Goal: Task Accomplishment & Management: Complete application form

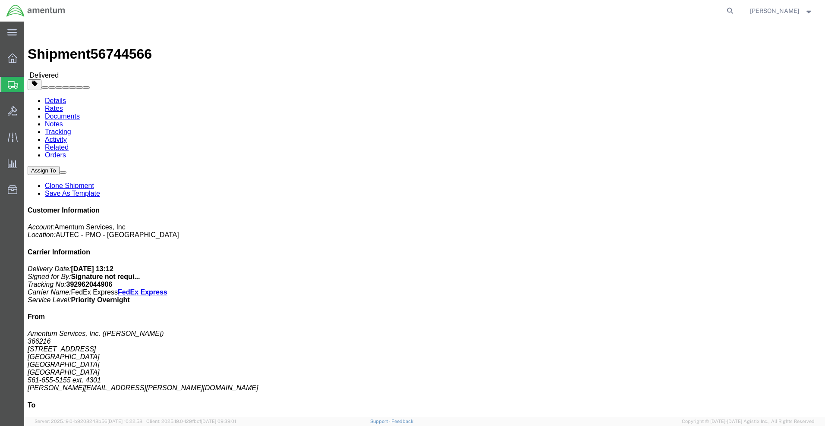
click at [0, 0] on span "Create Shipment" at bounding box center [0, 0] width 0 height 0
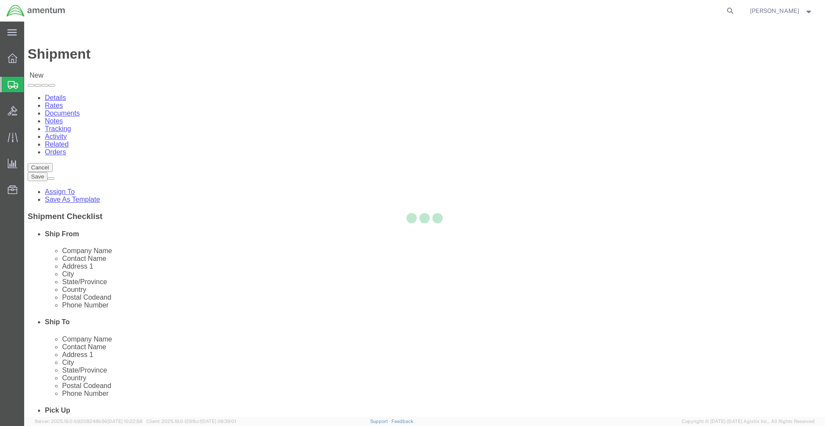
select select
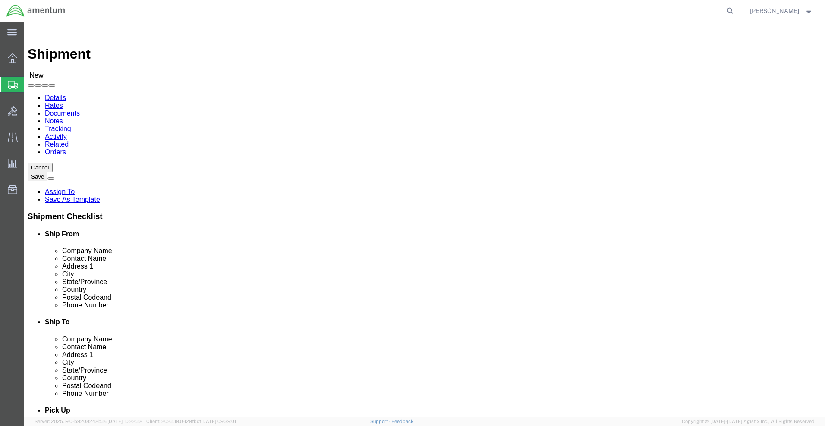
click input "text"
type input "[PERSON_NAME]"
click p "- Amentum Services, Inc. - ([PERSON_NAME]) [STREET_ADDRESS]"
select select "FL"
